Goal: Register for event/course

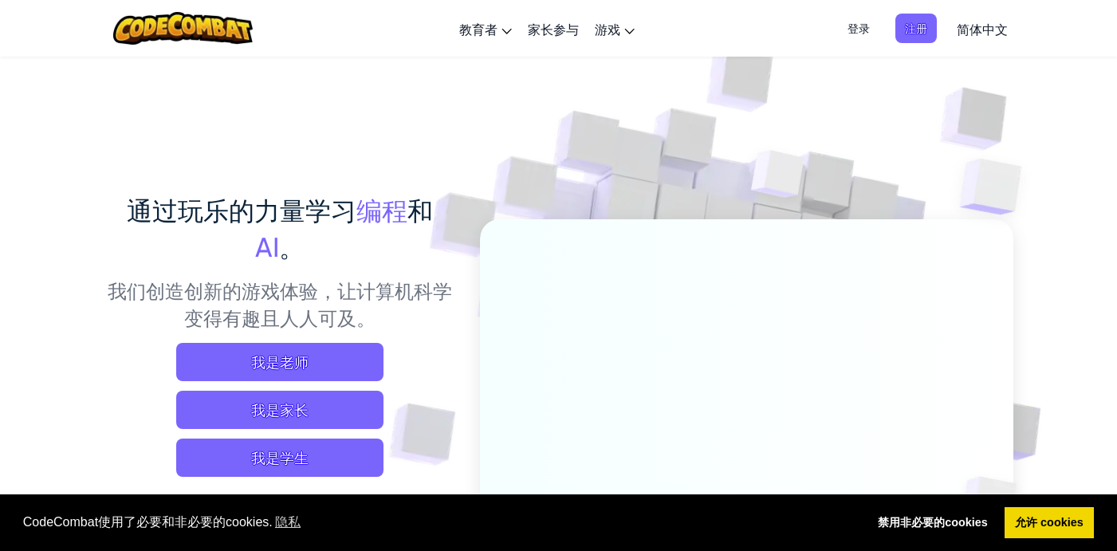
scroll to position [73, 0]
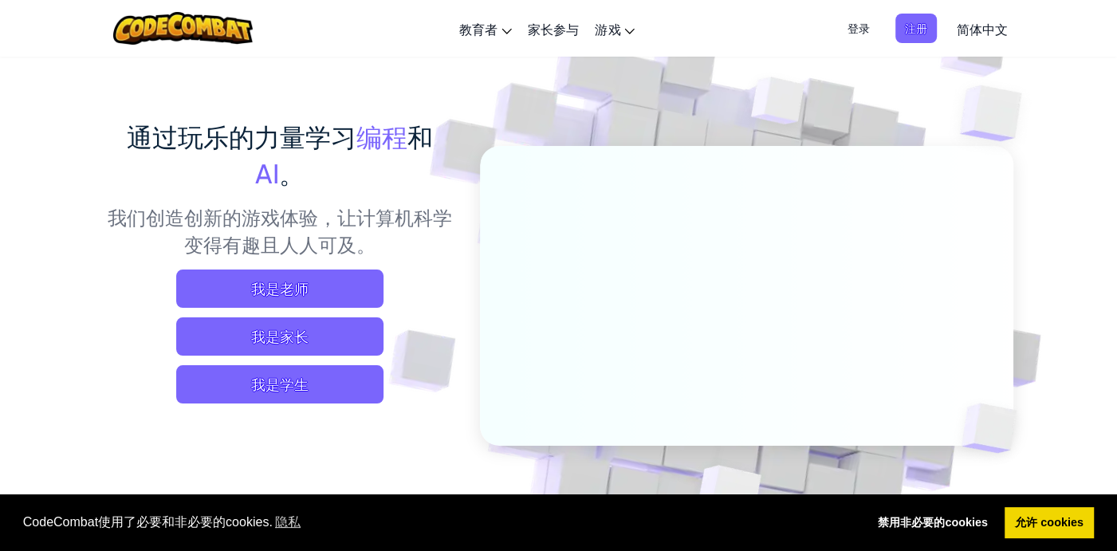
click at [967, 22] on span "简体中文" at bounding box center [982, 29] width 51 height 17
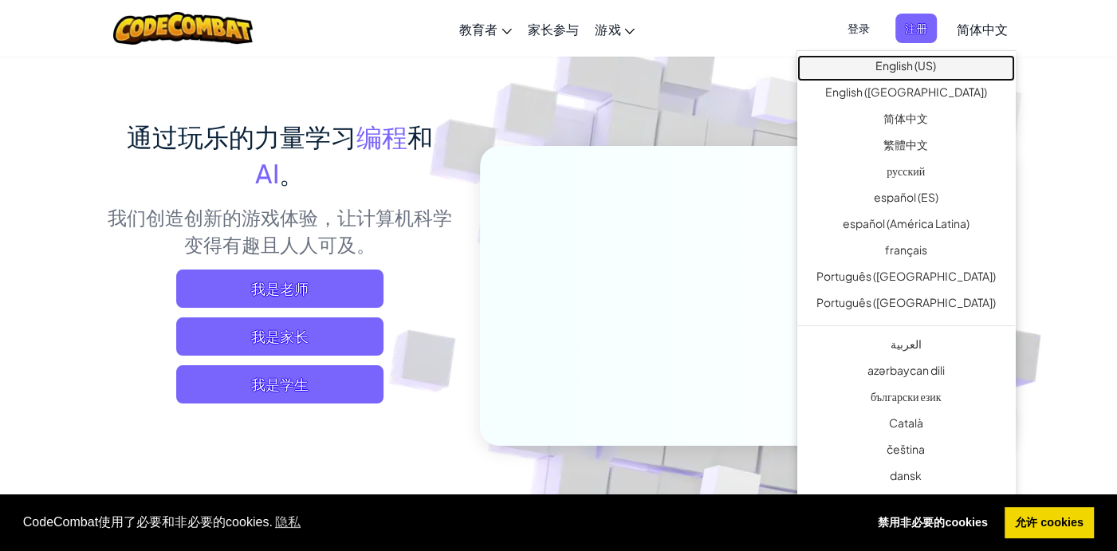
click at [935, 72] on link "English (US)" at bounding box center [906, 68] width 218 height 26
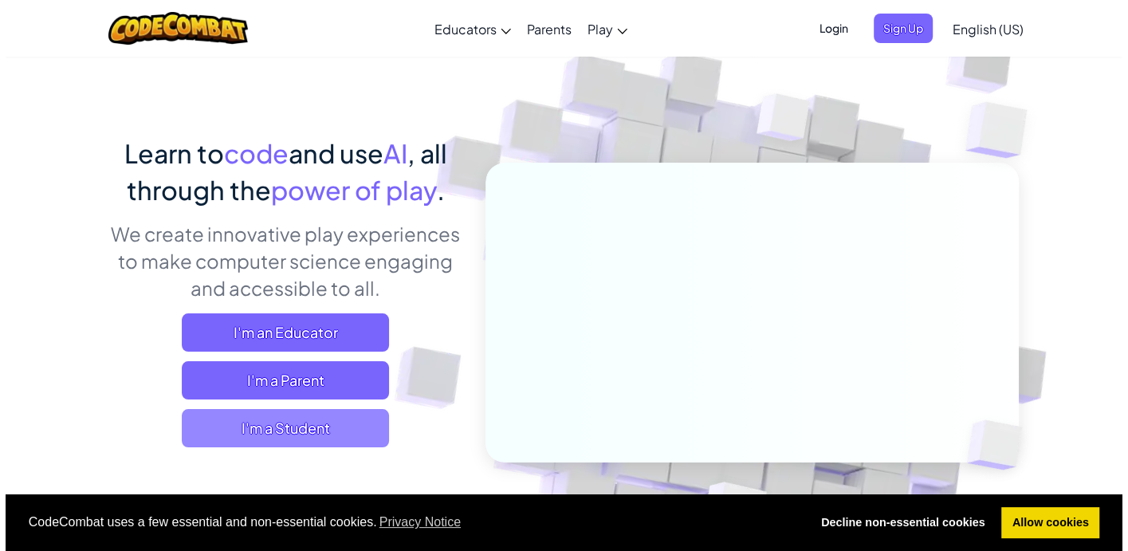
scroll to position [73, 0]
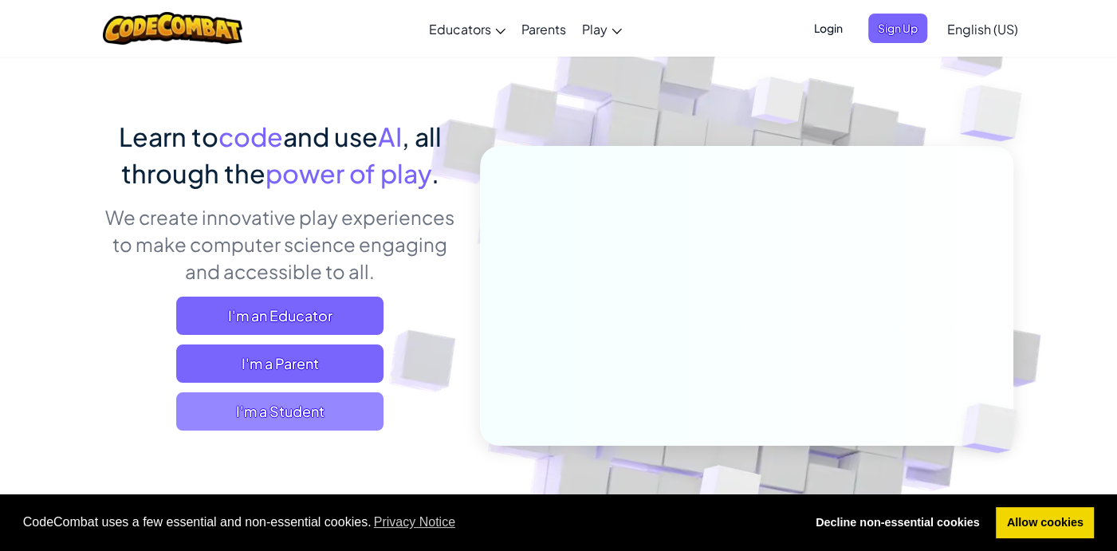
click at [328, 408] on span "I'm a Student" at bounding box center [279, 411] width 207 height 38
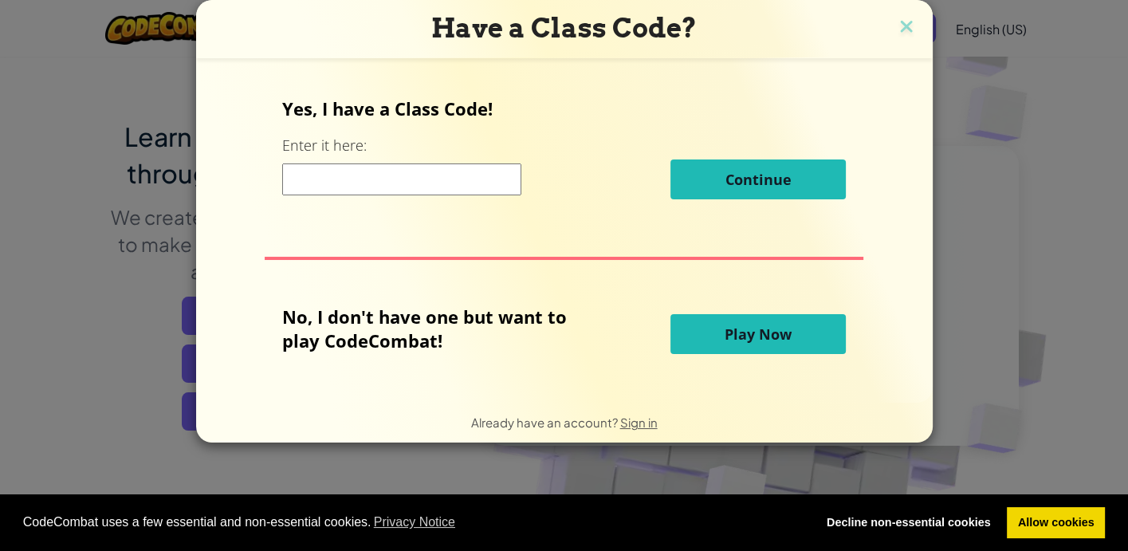
click at [445, 181] on input at bounding box center [401, 179] width 239 height 32
click at [722, 340] on button "Play Now" at bounding box center [758, 334] width 175 height 40
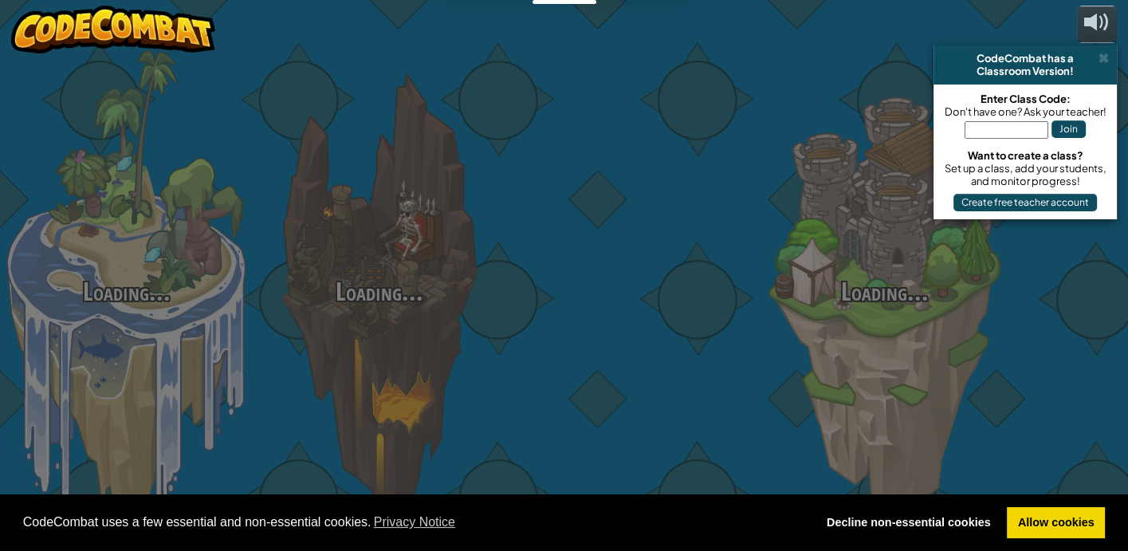
click at [726, 330] on div at bounding box center [632, 253] width 253 height 506
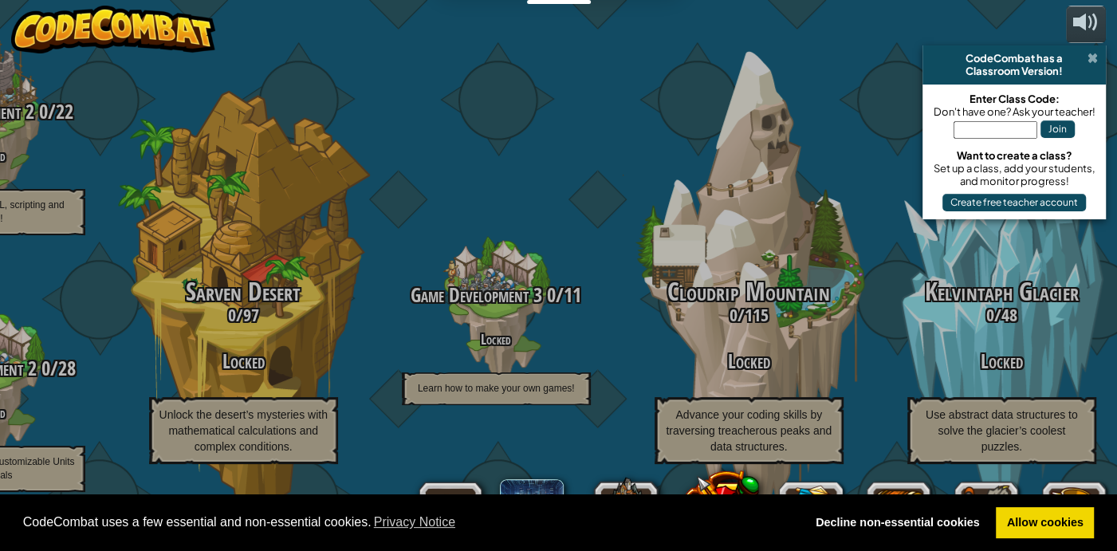
click at [1093, 56] on span at bounding box center [1093, 58] width 10 height 13
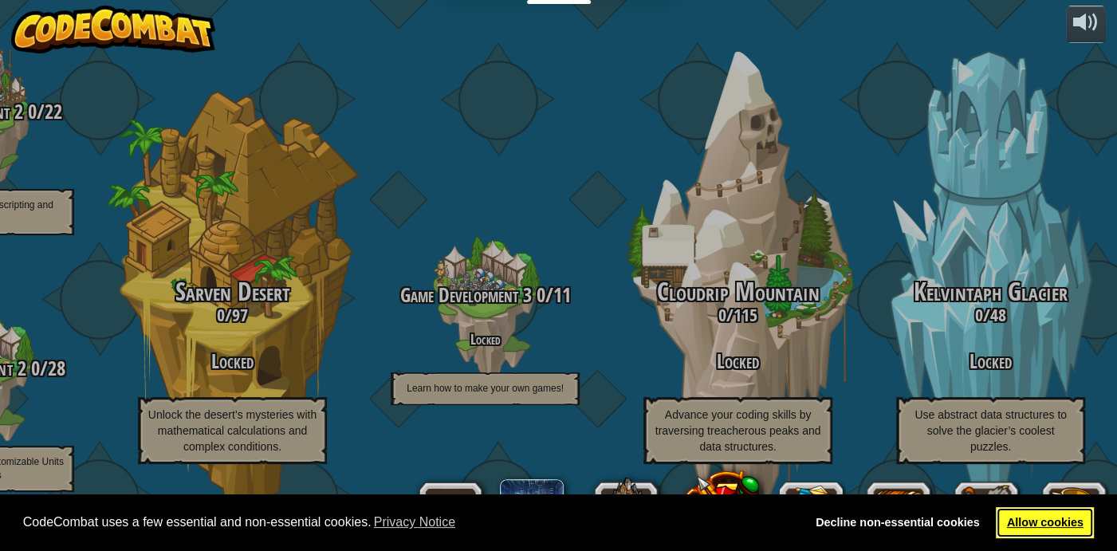
click at [1027, 521] on link "Allow cookies" at bounding box center [1045, 523] width 98 height 32
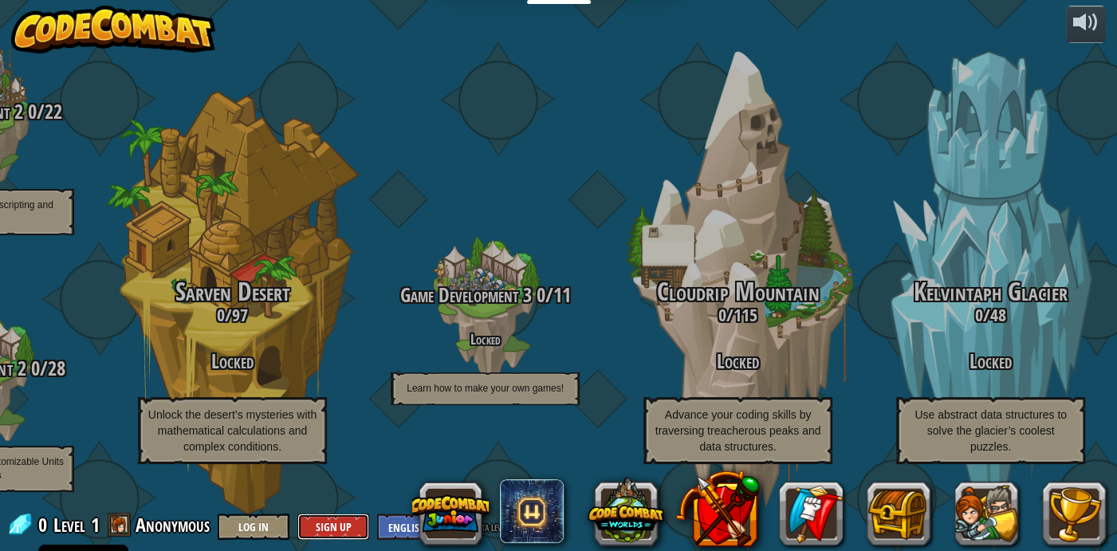
click at [333, 521] on button "Sign Up" at bounding box center [333, 527] width 72 height 26
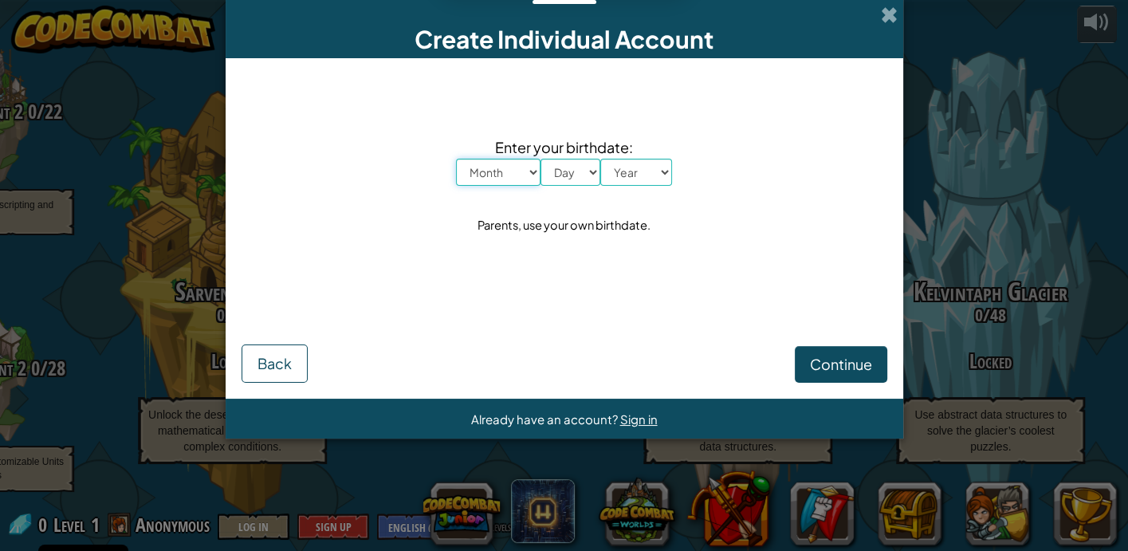
click at [522, 167] on select "Month January February March April May June July August September October Novem…" at bounding box center [498, 172] width 85 height 27
select select "4"
click at [456, 159] on select "Month January February March April May June July August September October Novem…" at bounding box center [498, 172] width 85 height 27
click at [583, 178] on select "Day 1 2 3 4 5 6 7 8 9 10 11 12 13 14 15 16 17 18 19 20 21 22 23 24 25 26 27 28 …" at bounding box center [571, 172] width 60 height 27
select select "25"
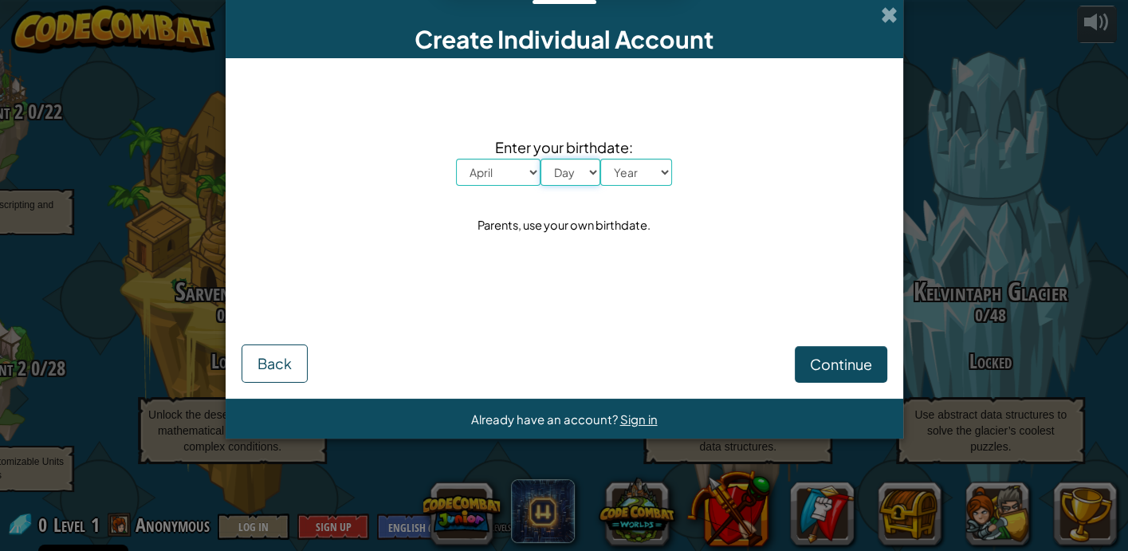
click at [541, 159] on select "Day 1 2 3 4 5 6 7 8 9 10 11 12 13 14 15 16 17 18 19 20 21 22 23 24 25 26 27 28 …" at bounding box center [571, 172] width 60 height 27
click at [649, 159] on select "Year [DATE] 2024 2023 2022 2021 2020 2019 2018 2017 2016 2015 2014 2013 2012 20…" at bounding box center [636, 172] width 72 height 27
select select "2002"
click at [600, 159] on select "Year [DATE] 2024 2023 2022 2021 2020 2019 2018 2017 2016 2015 2014 2013 2012 20…" at bounding box center [636, 172] width 72 height 27
click at [820, 360] on span "Continue" at bounding box center [841, 364] width 62 height 18
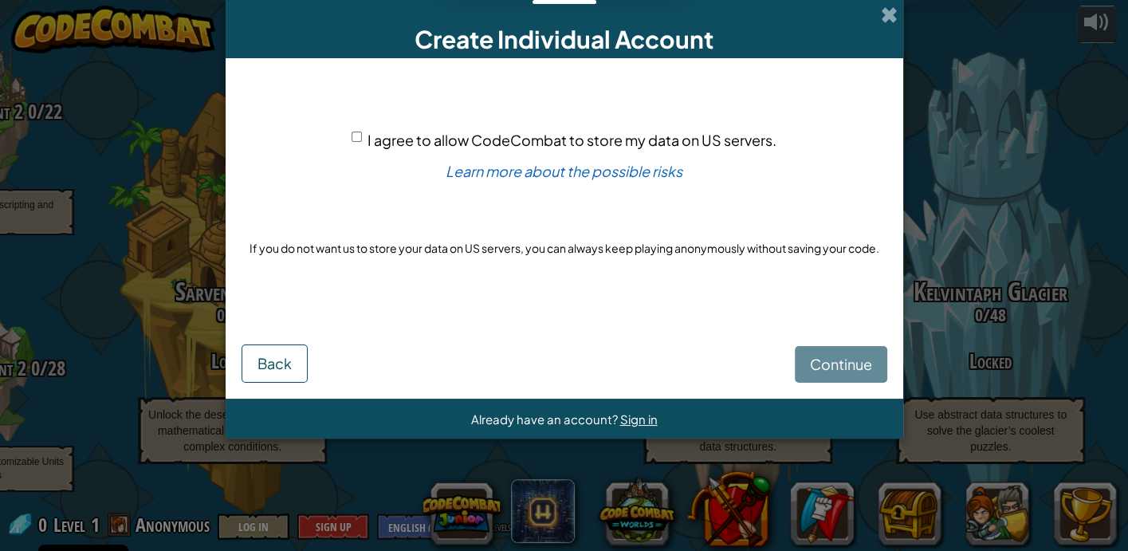
click at [369, 135] on span "I agree to allow CodeCombat to store my data on US servers." at bounding box center [572, 140] width 409 height 18
click at [362, 135] on input "I agree to allow CodeCombat to store my data on US servers." at bounding box center [357, 137] width 10 height 10
checkbox input "true"
click at [841, 370] on span "Continue" at bounding box center [841, 364] width 62 height 18
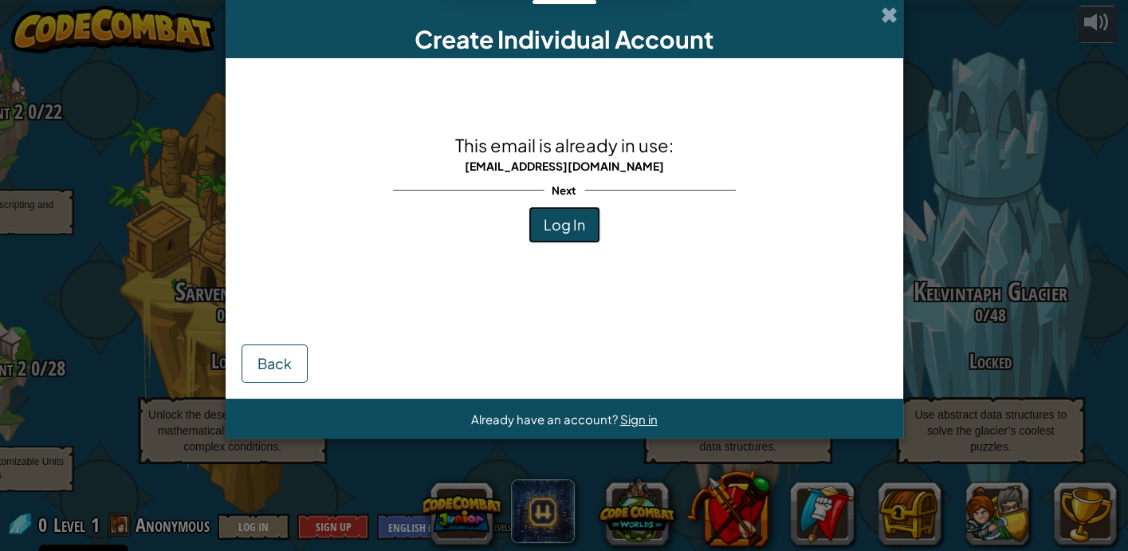
click at [573, 222] on span "Log In" at bounding box center [564, 224] width 41 height 18
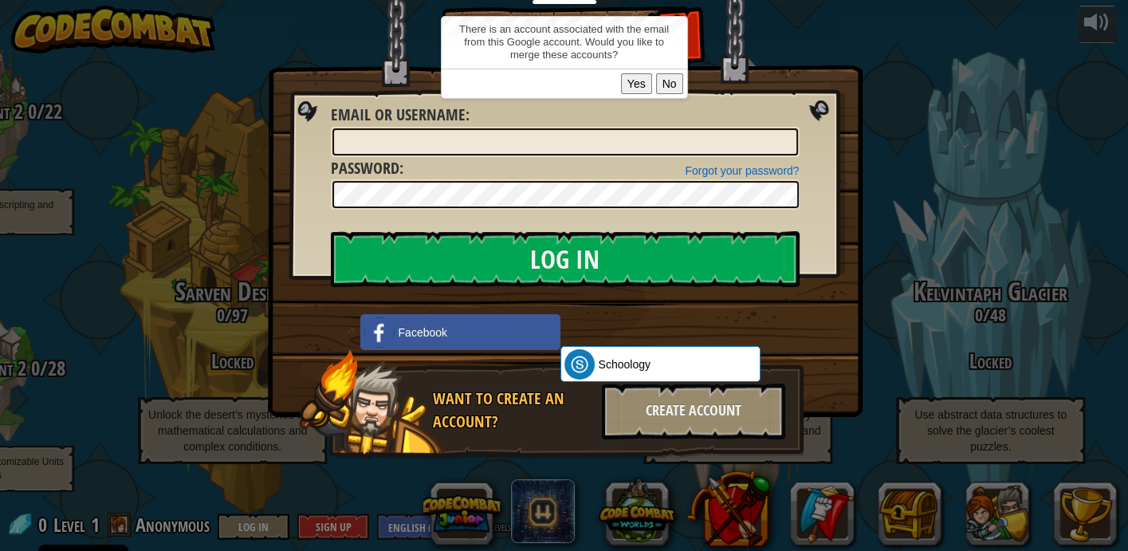
click at [682, 73] on button "No" at bounding box center [669, 83] width 27 height 21
click at [636, 81] on button "Yes" at bounding box center [636, 83] width 31 height 21
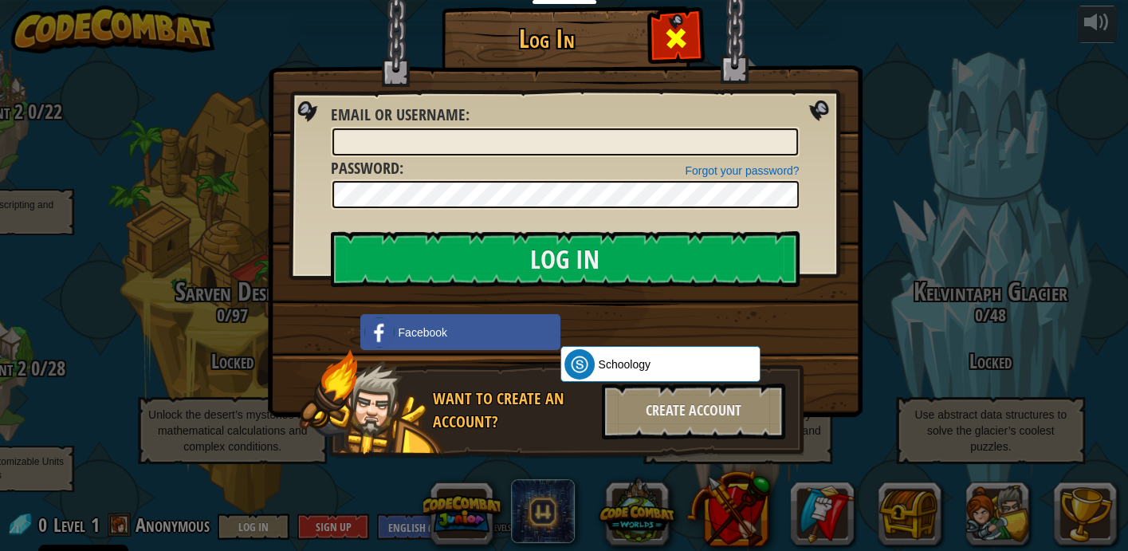
click at [675, 34] on span at bounding box center [676, 39] width 26 height 26
